Goal: Navigation & Orientation: Go to known website

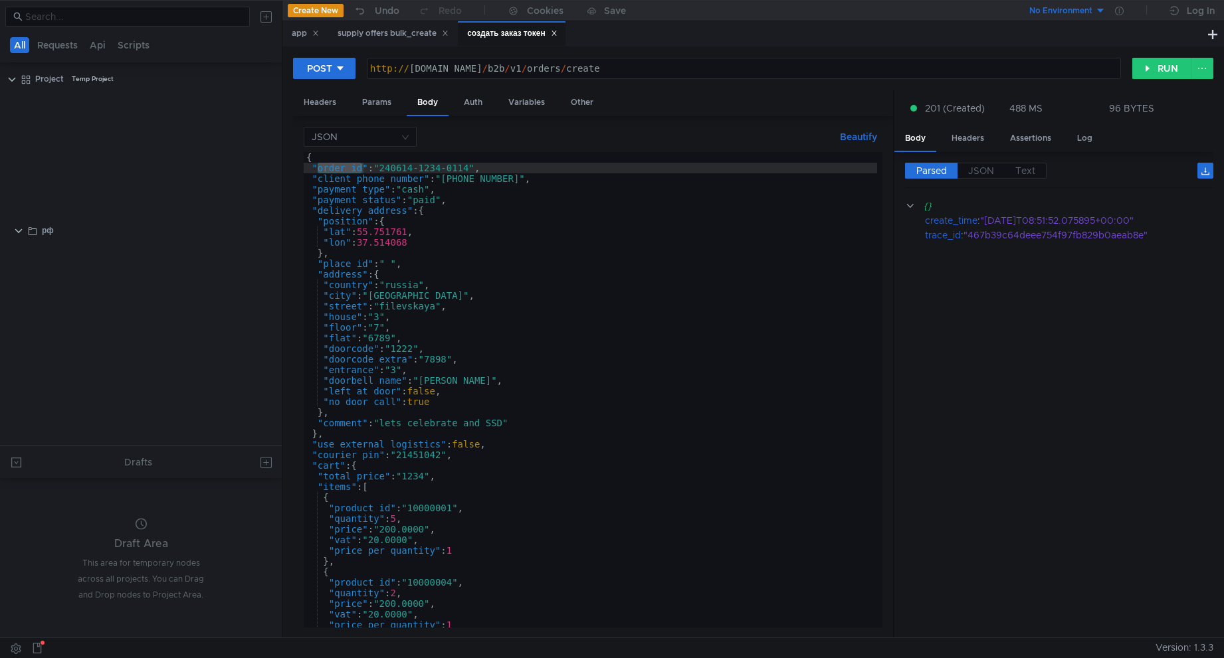
scroll to position [829, 0]
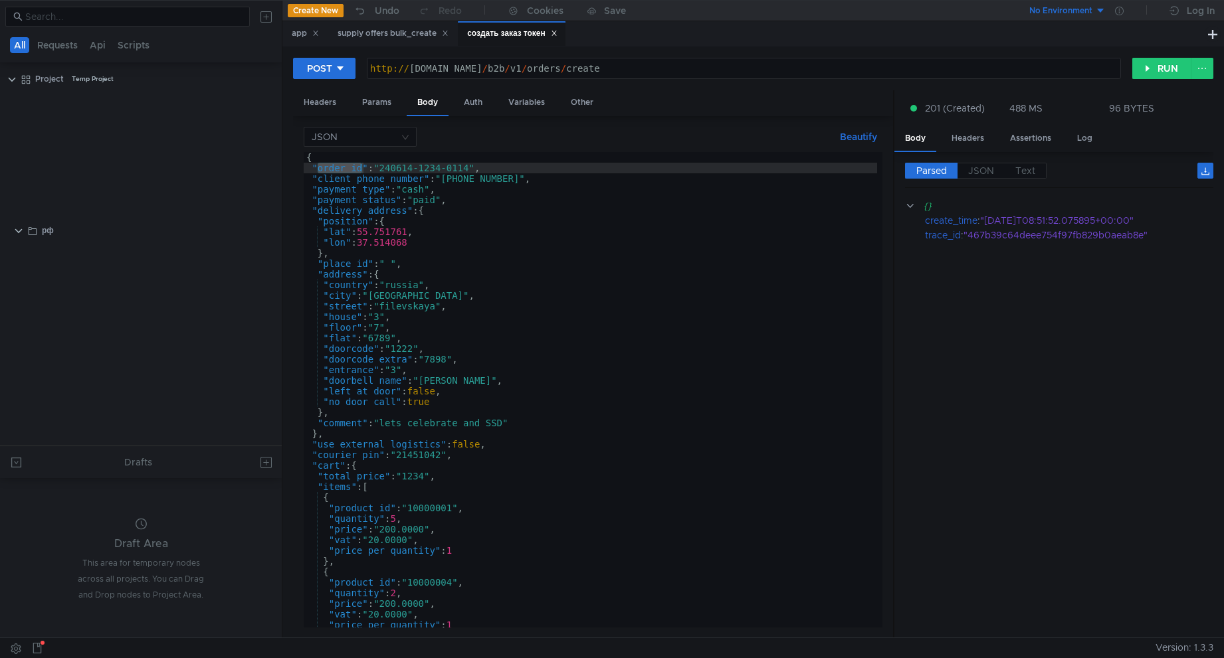
scroll to position [829, 0]
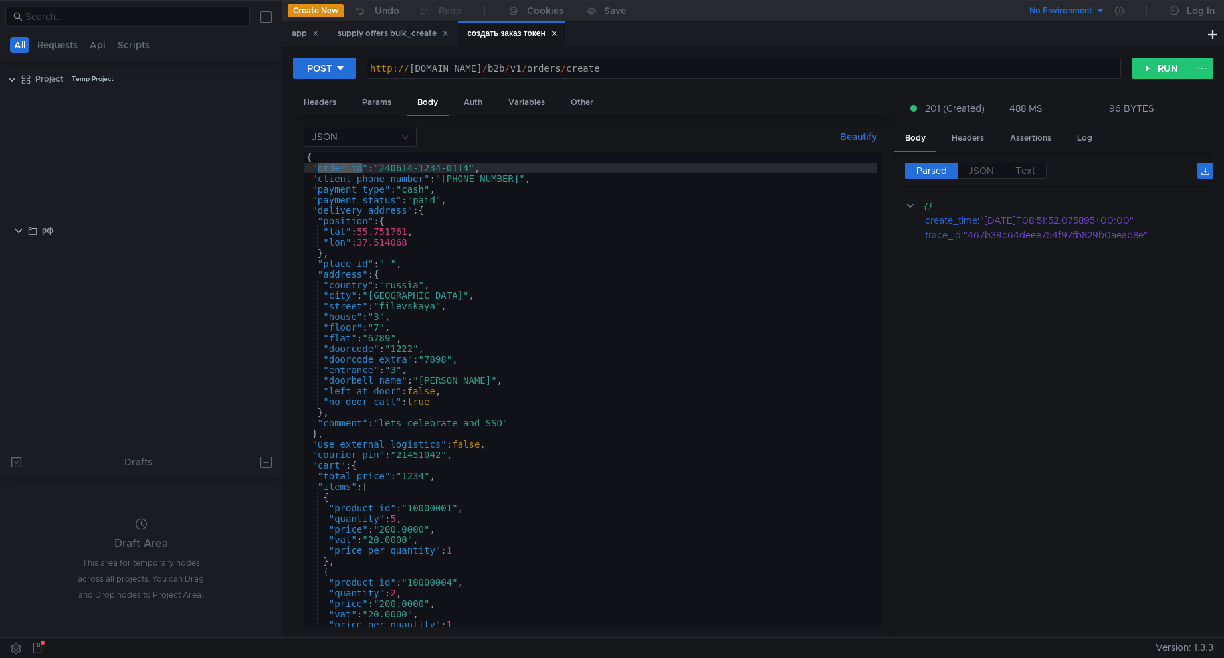
scroll to position [829, 0]
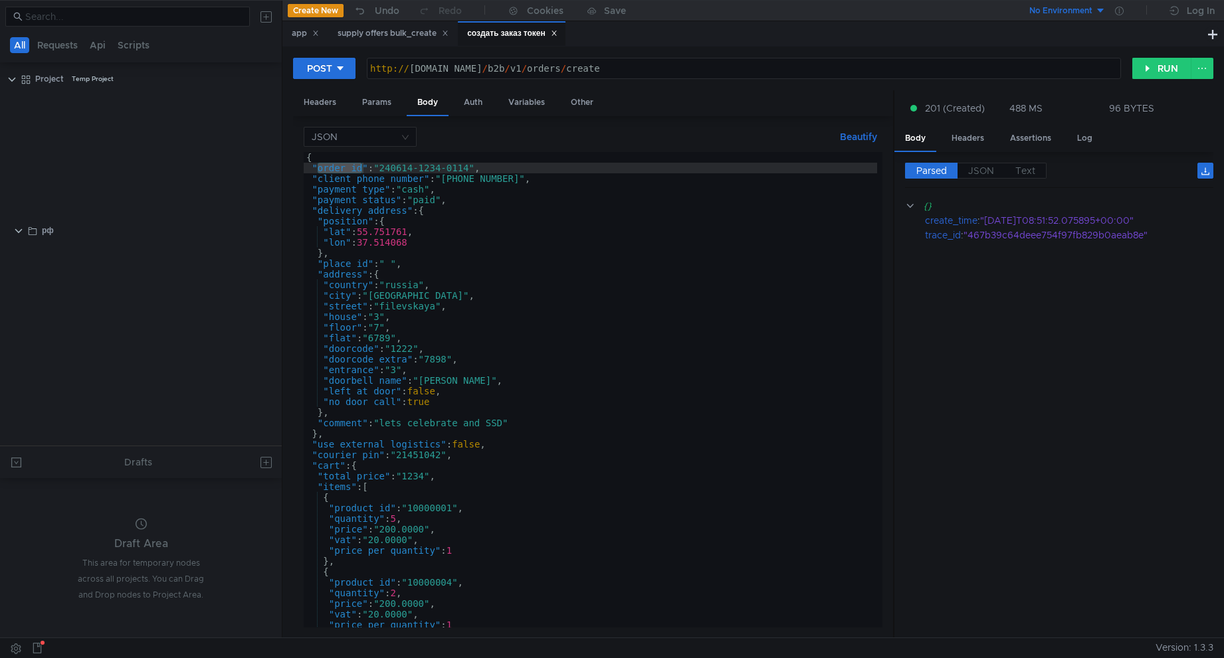
scroll to position [829, 0]
